Goal: Book appointment/travel/reservation

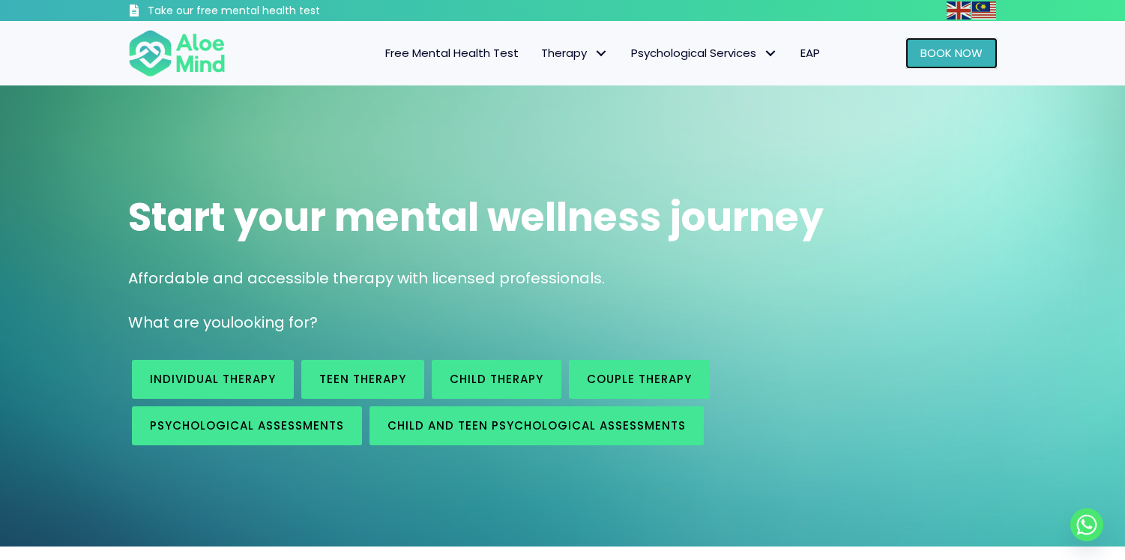
click at [950, 54] on span "Book Now" at bounding box center [951, 53] width 62 height 16
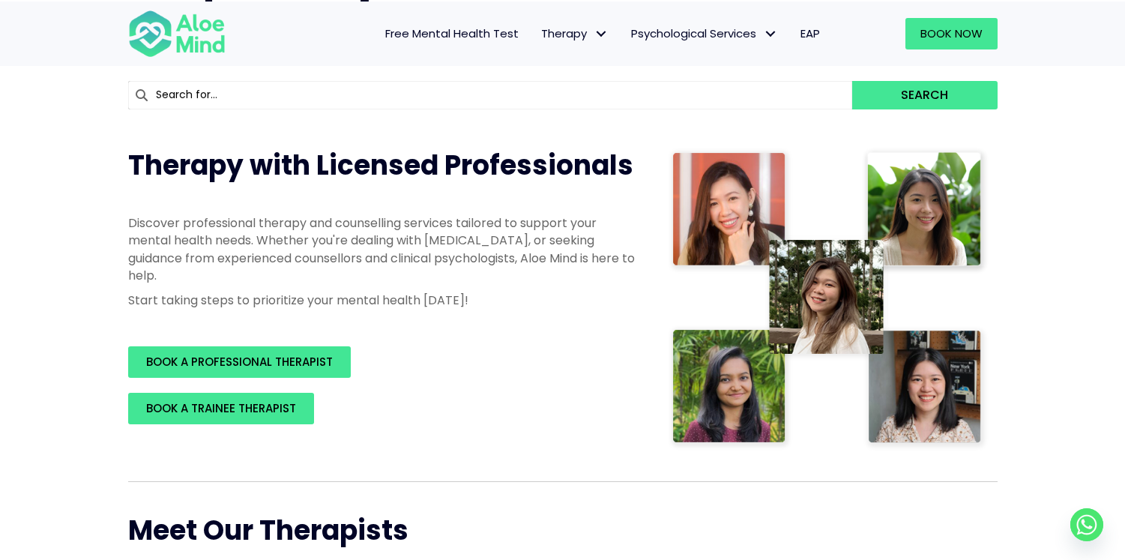
scroll to position [130, 0]
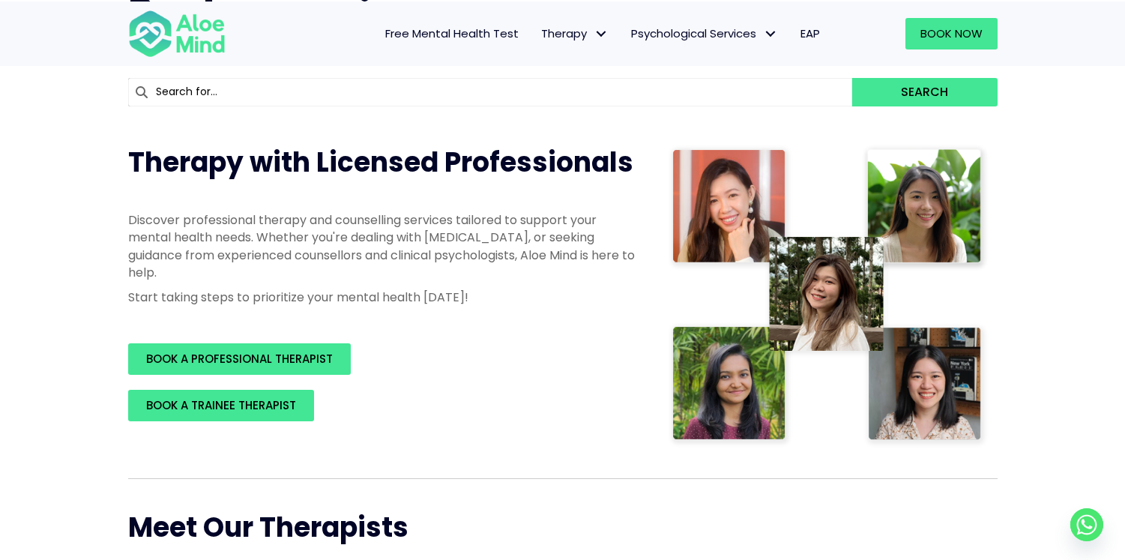
click at [408, 78] on input "text" at bounding box center [490, 92] width 725 height 28
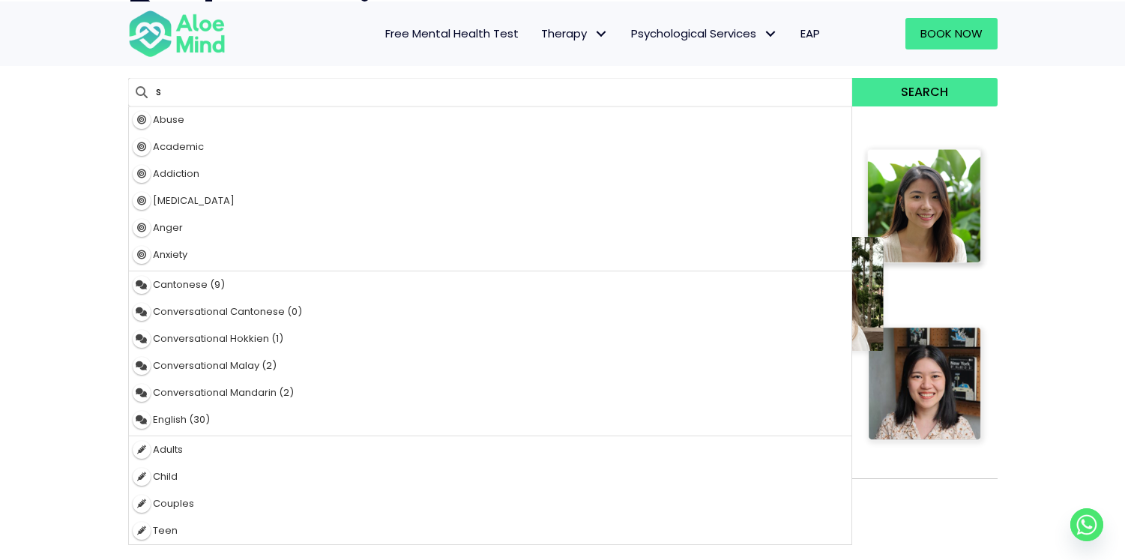
type input "sh"
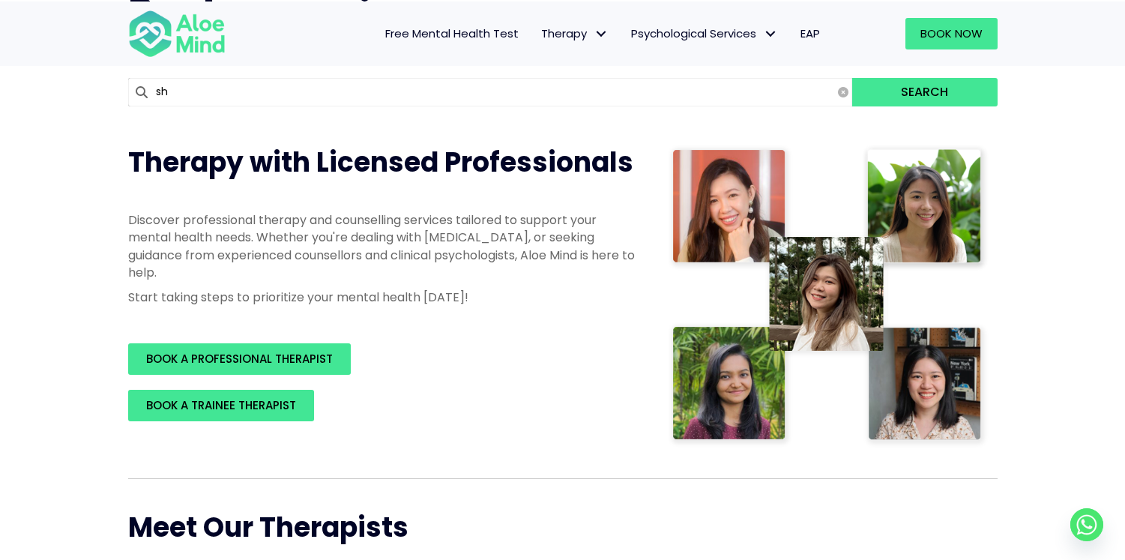
type input "shreas"
type input "shrea"
type input "shreas"
click at [852, 78] on button "Search" at bounding box center [924, 92] width 145 height 28
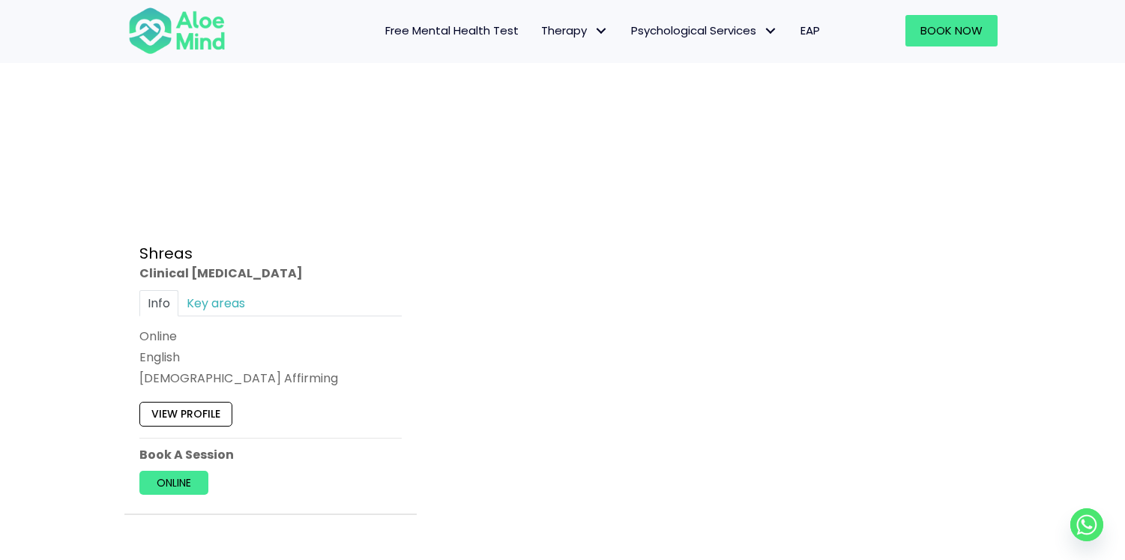
scroll to position [883, 0]
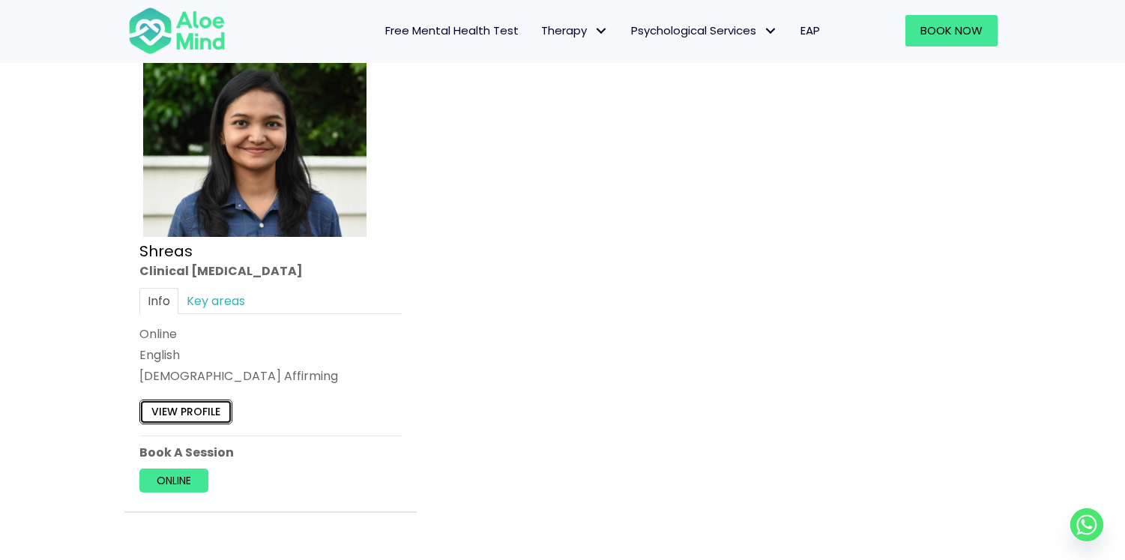
click at [195, 408] on link "View profile" at bounding box center [185, 412] width 93 height 24
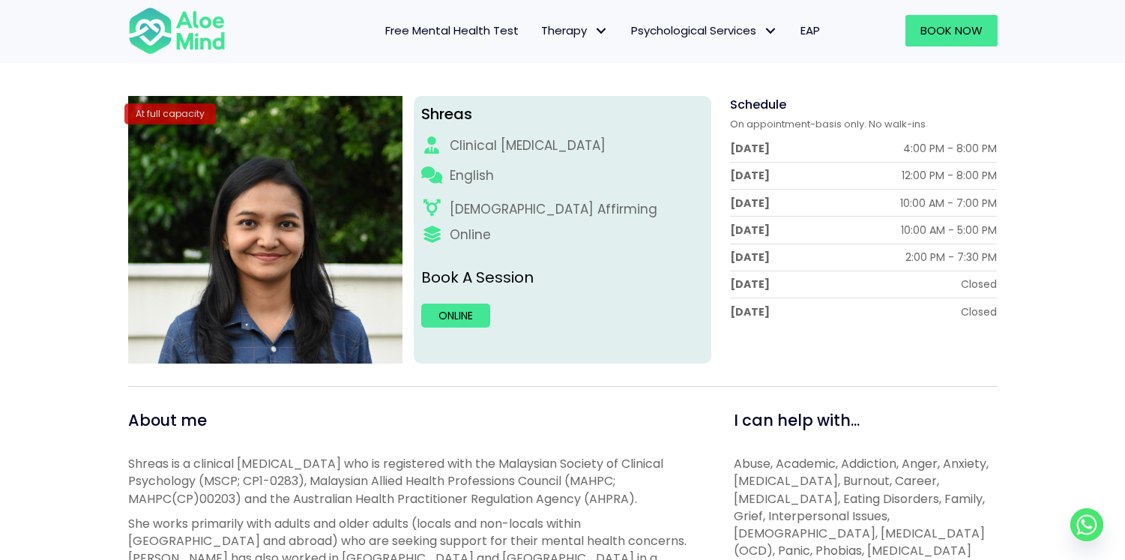
scroll to position [192, 0]
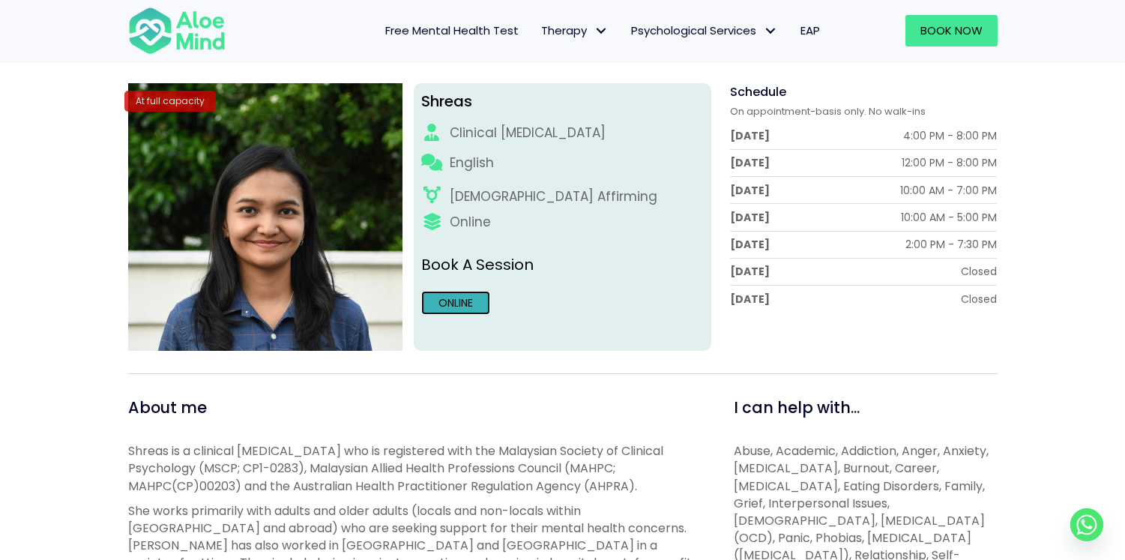
click at [455, 301] on link "Online" at bounding box center [455, 303] width 69 height 24
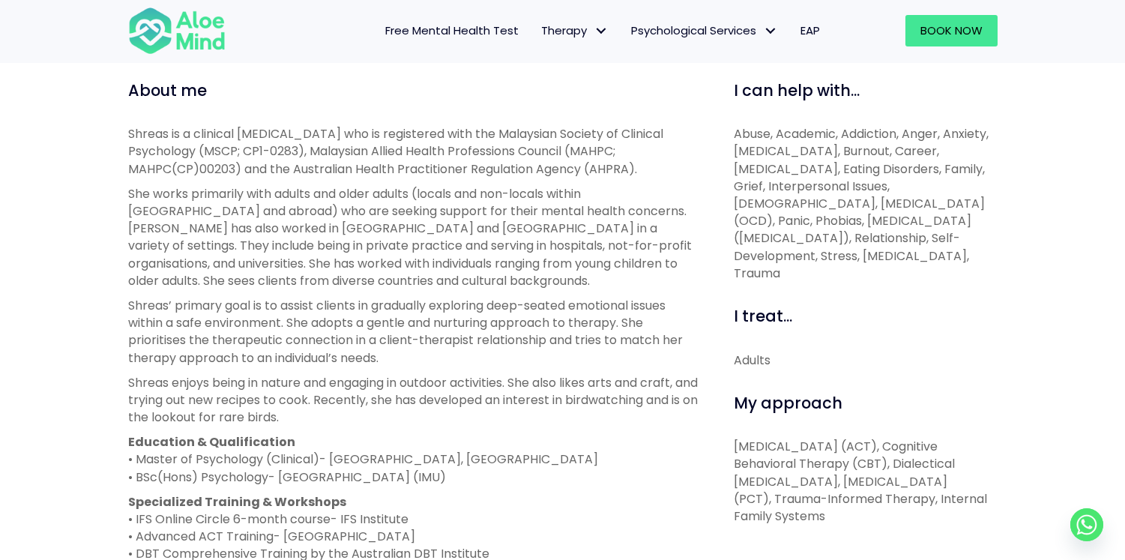
scroll to position [531, 0]
